Goal: Information Seeking & Learning: Learn about a topic

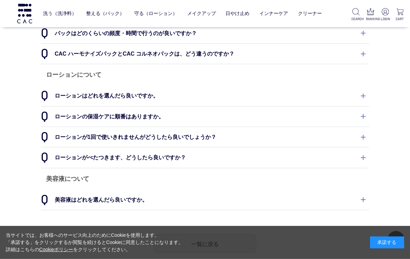
scroll to position [217, 0]
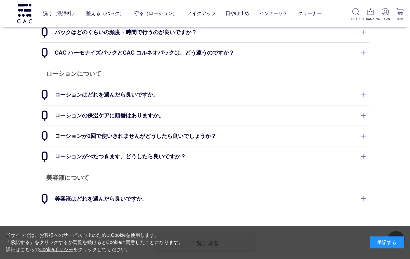
click at [201, 87] on dt "ローションはどれを選んだら良いですか。" at bounding box center [205, 95] width 328 height 20
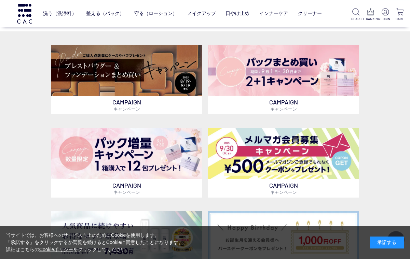
scroll to position [147, 0]
click at [129, 162] on img at bounding box center [126, 153] width 151 height 51
click at [333, 75] on img at bounding box center [283, 70] width 151 height 51
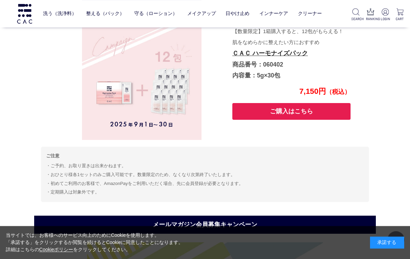
scroll to position [2207, 0]
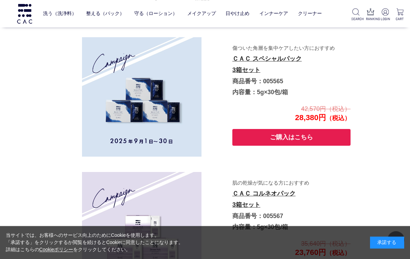
scroll to position [1133, 0]
